Goal: Information Seeking & Learning: Check status

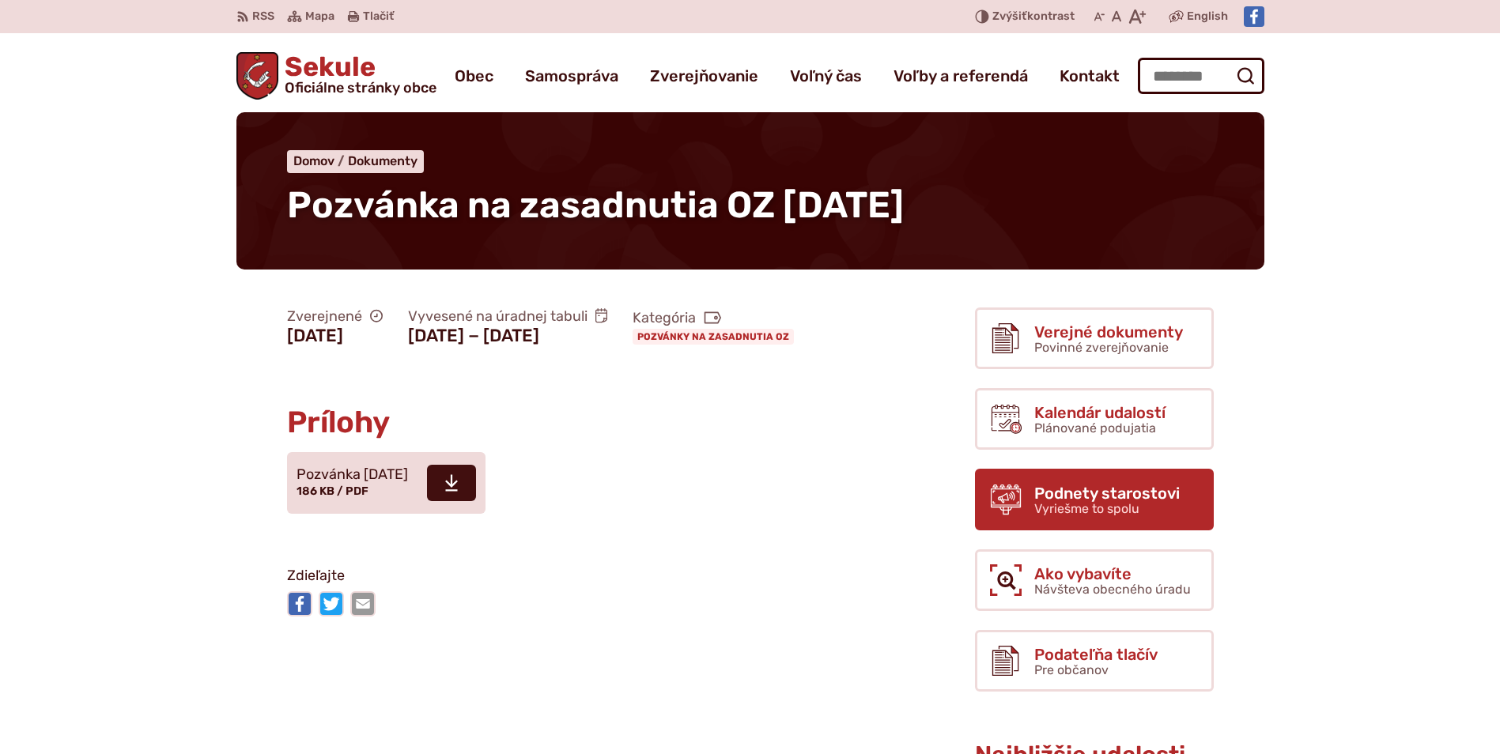
click at [1081, 493] on span "Podnety starostovi" at bounding box center [1106, 493] width 145 height 17
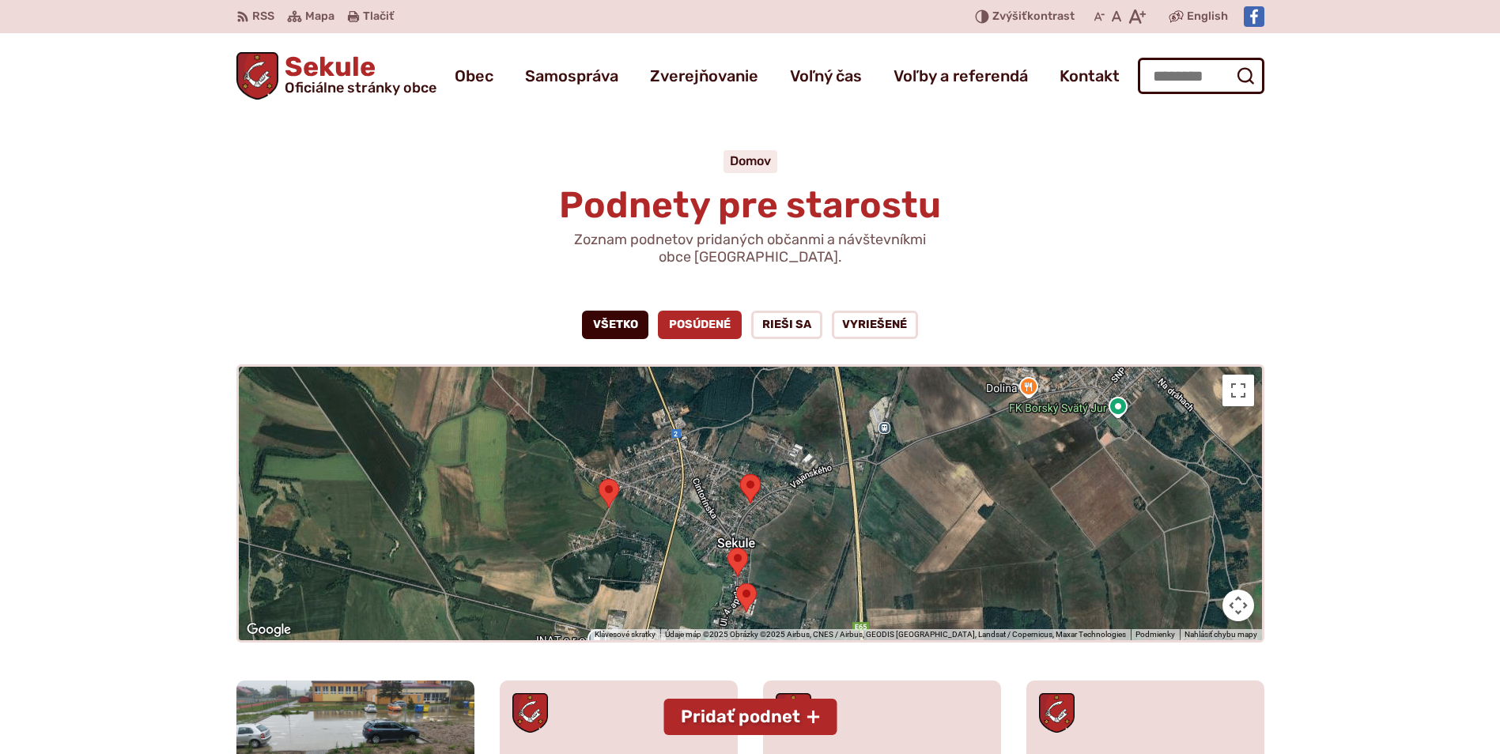
click at [697, 322] on link "Posúdené" at bounding box center [700, 325] width 84 height 28
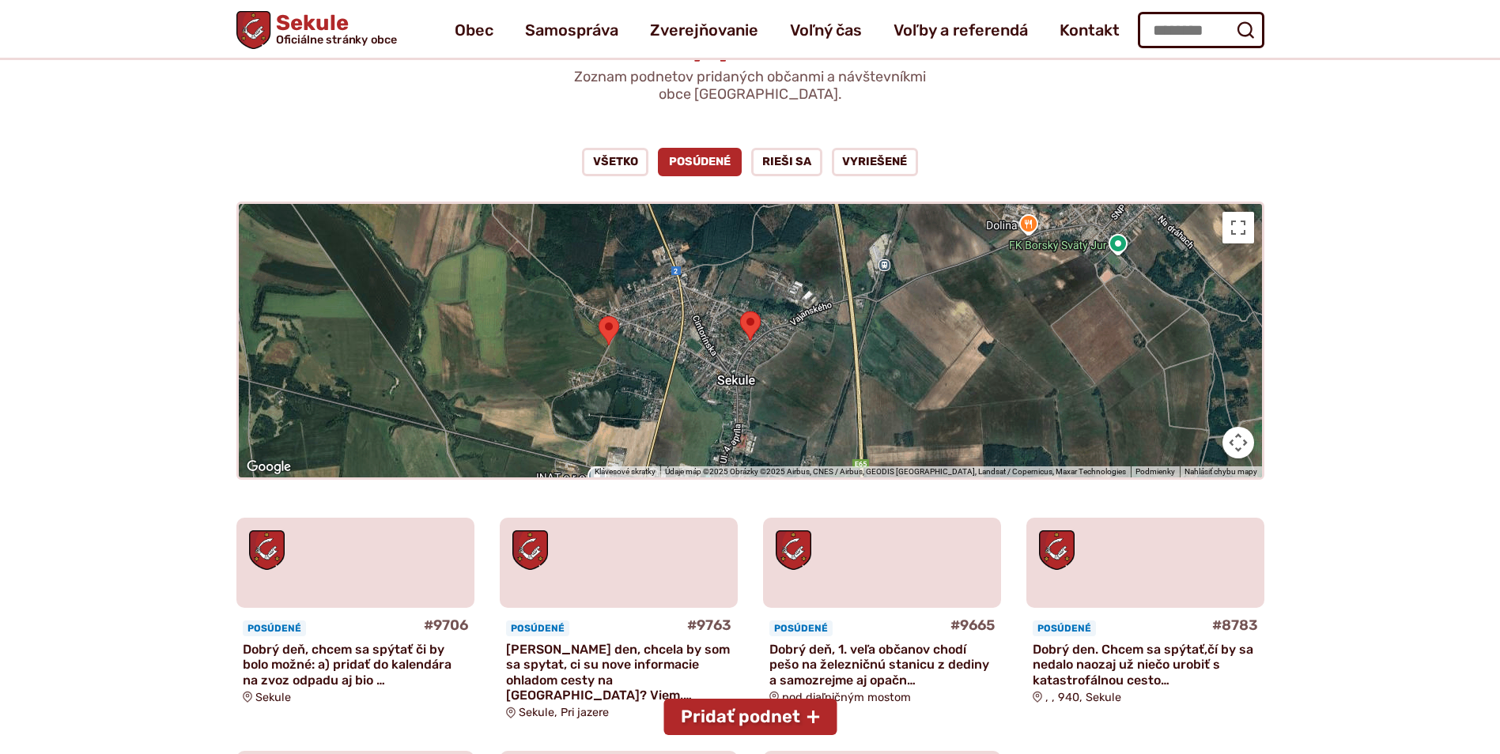
scroll to position [158, 0]
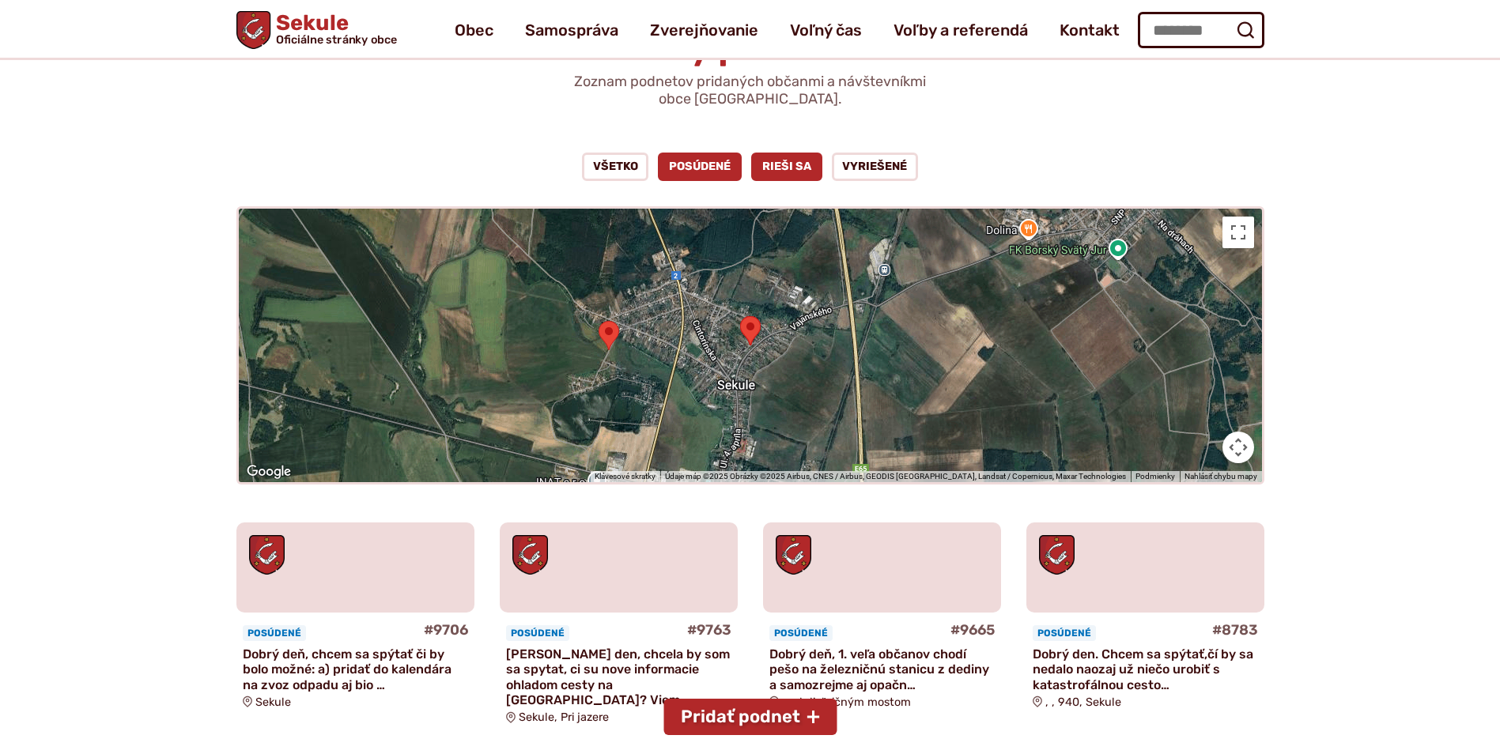
click at [788, 172] on link "Rieši sa" at bounding box center [786, 167] width 71 height 28
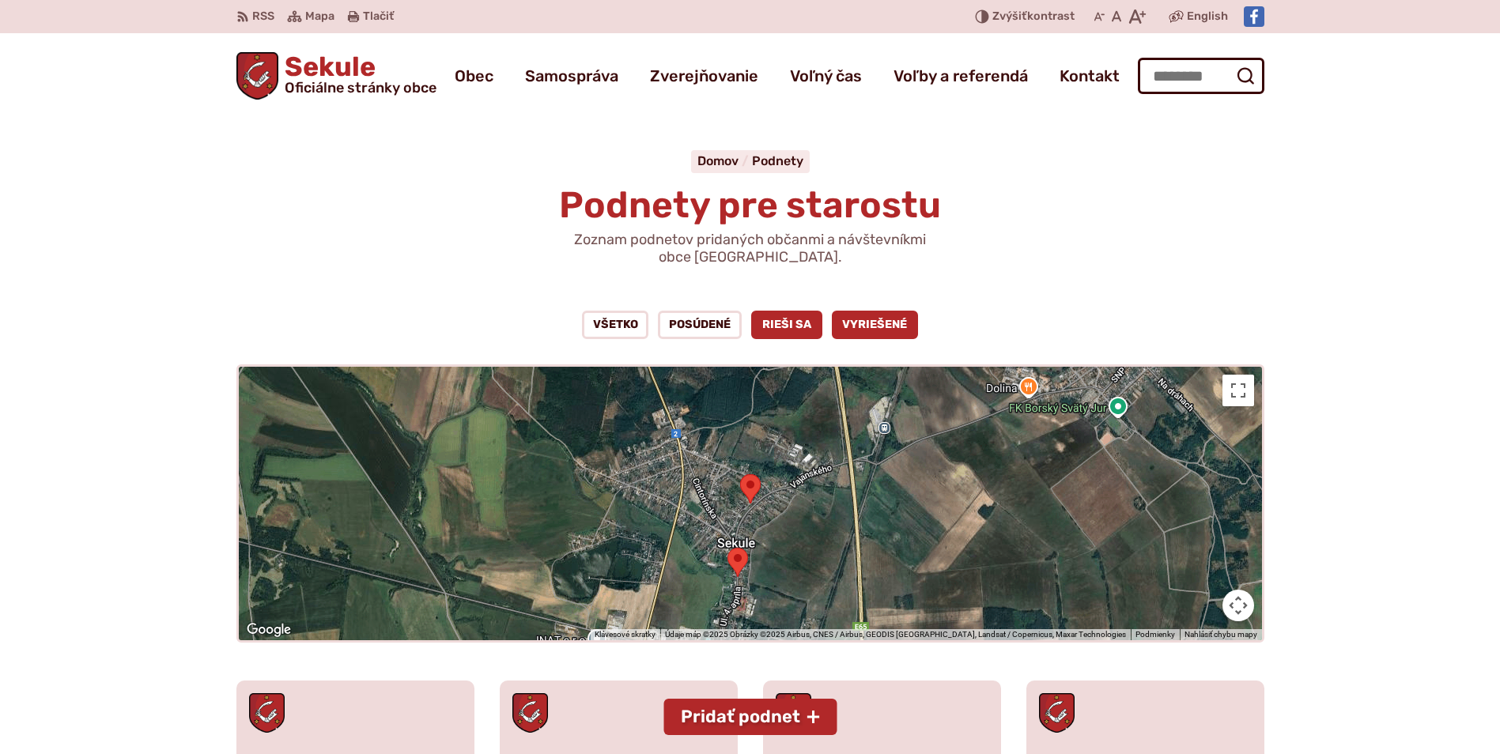
click at [873, 324] on link "Vyriešené" at bounding box center [875, 325] width 87 height 28
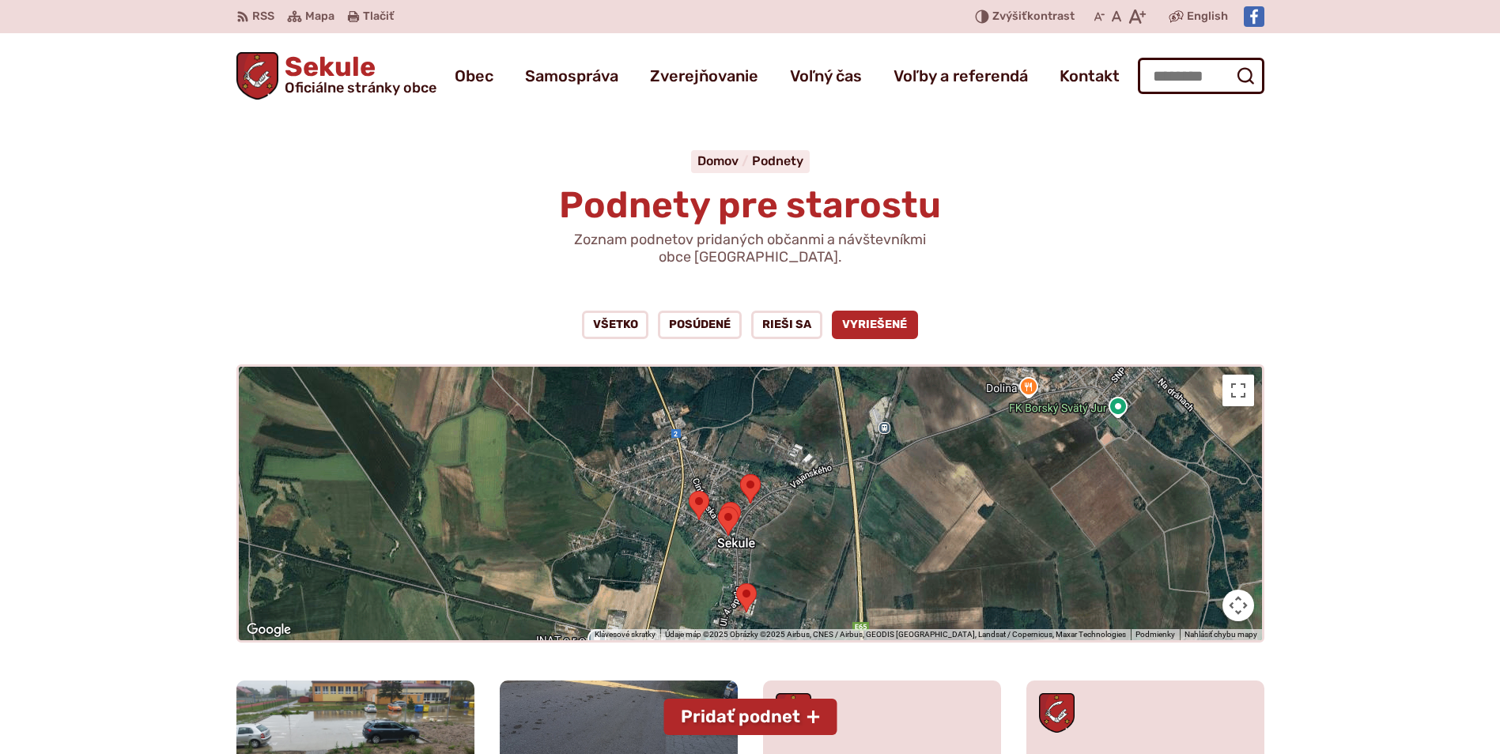
scroll to position [474, 0]
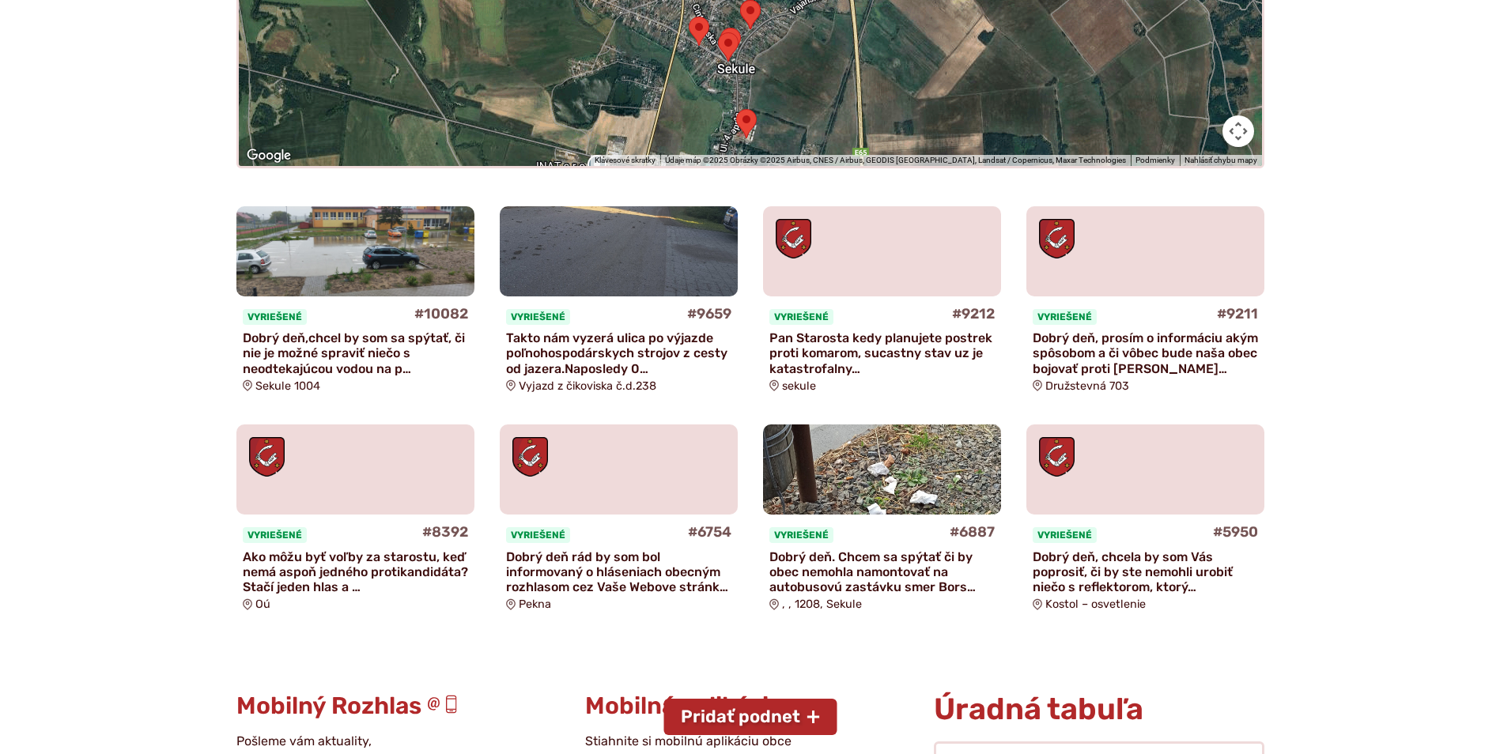
click at [353, 582] on p "Ako môžu byť voľby za starostu, keď nemá aspoň jedného protikandidáta? Stačí je…" at bounding box center [355, 573] width 225 height 46
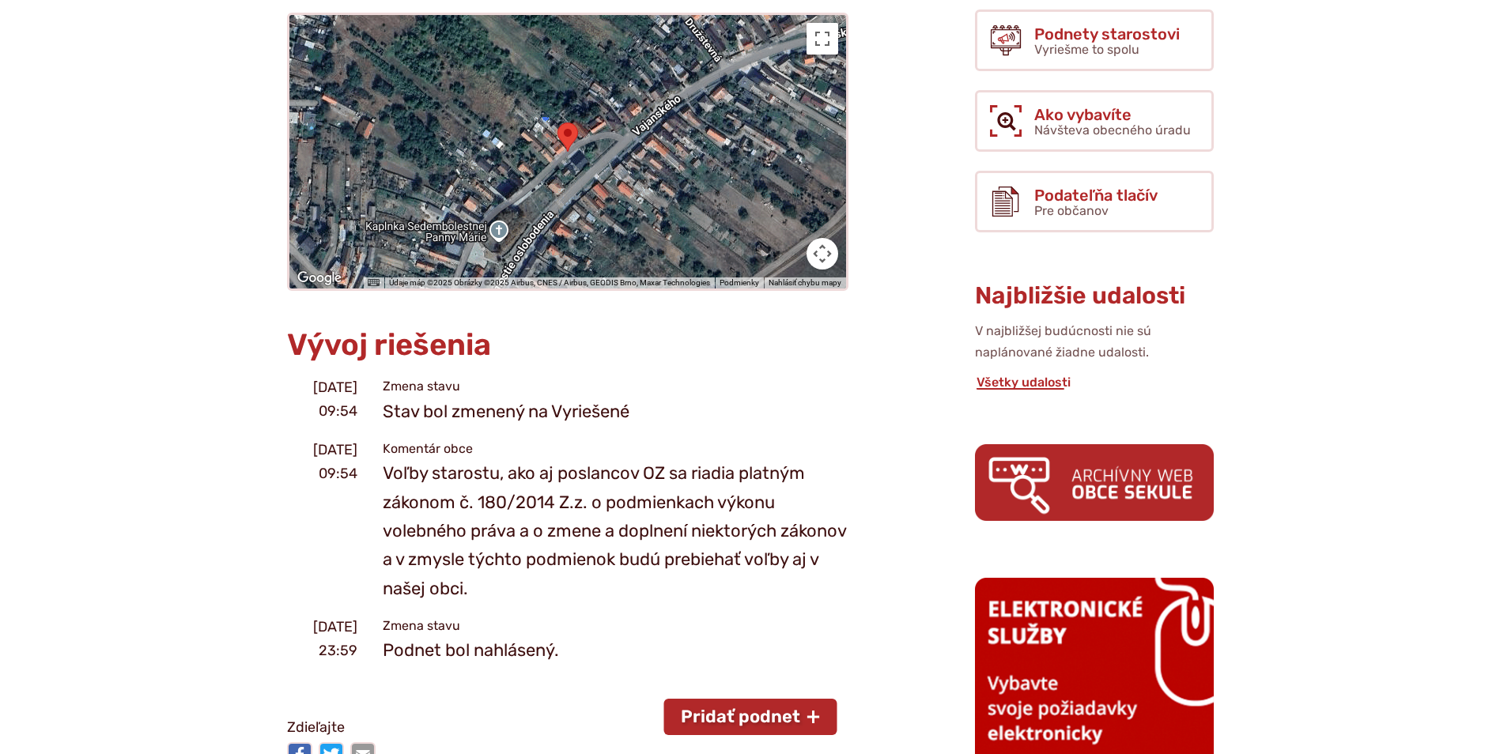
scroll to position [474, 0]
